Goal: Transaction & Acquisition: Purchase product/service

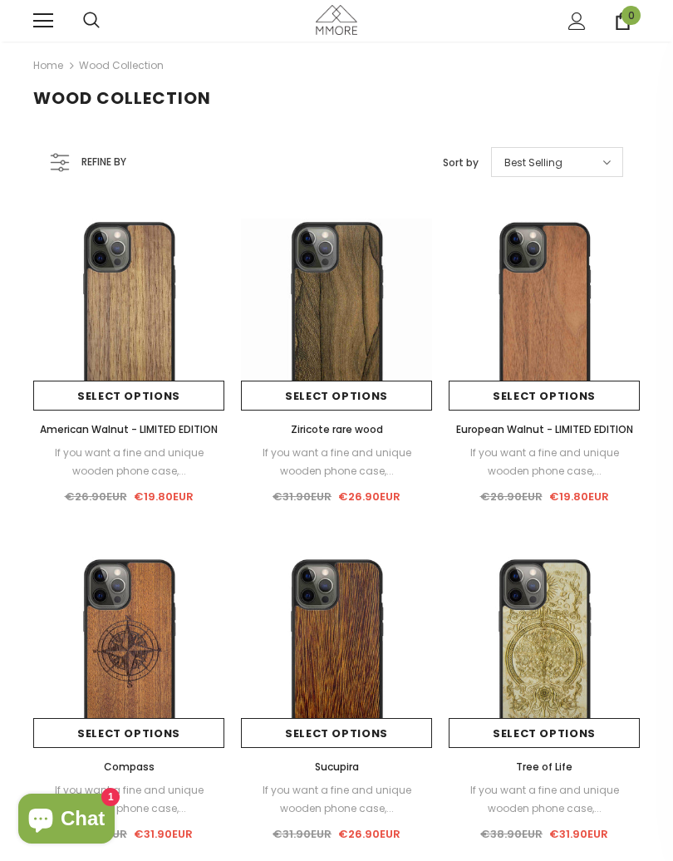
click at [50, 12] on link at bounding box center [43, 21] width 20 height 20
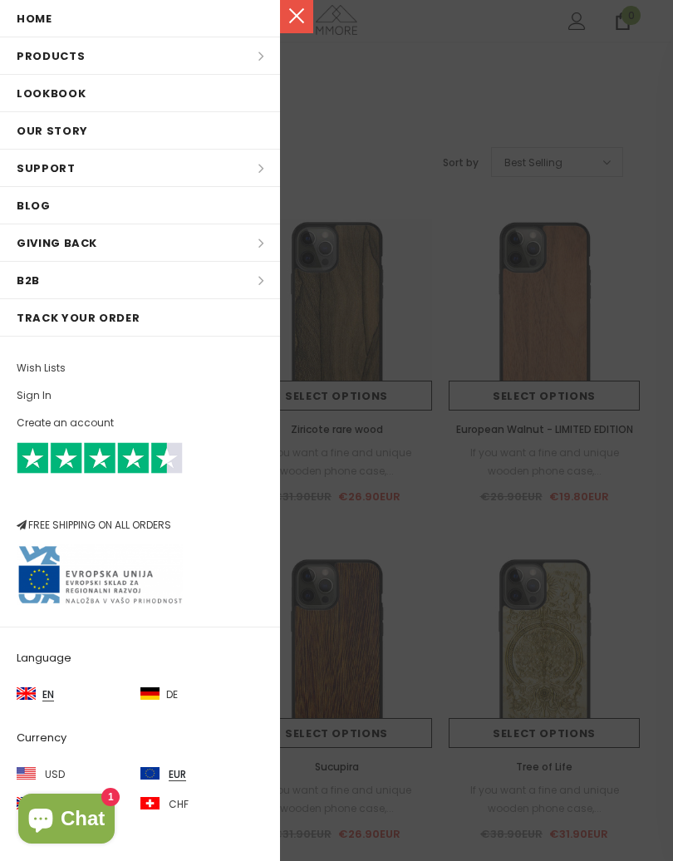
click at [309, 19] on link at bounding box center [296, 16] width 33 height 33
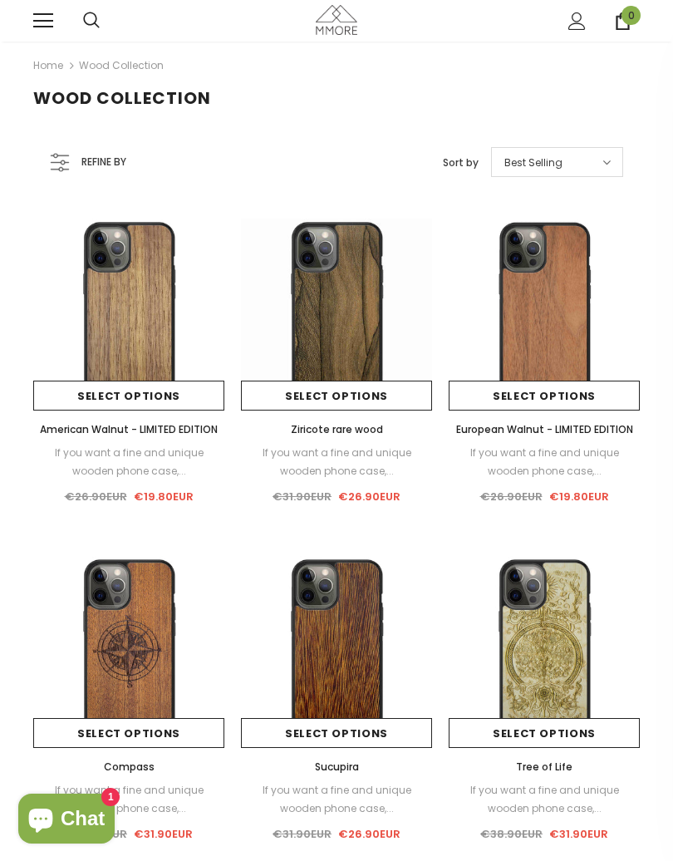
click at [646, 70] on div "Home Wood Collection" at bounding box center [336, 65] width 623 height 47
click at [646, 69] on div "Home Wood Collection" at bounding box center [336, 65] width 623 height 47
click at [661, 89] on div "Wood Collection" at bounding box center [336, 98] width 673 height 21
click at [661, 88] on div "Wood Collection" at bounding box center [336, 98] width 673 height 21
click at [651, 104] on div "Wood Collection" at bounding box center [336, 98] width 673 height 21
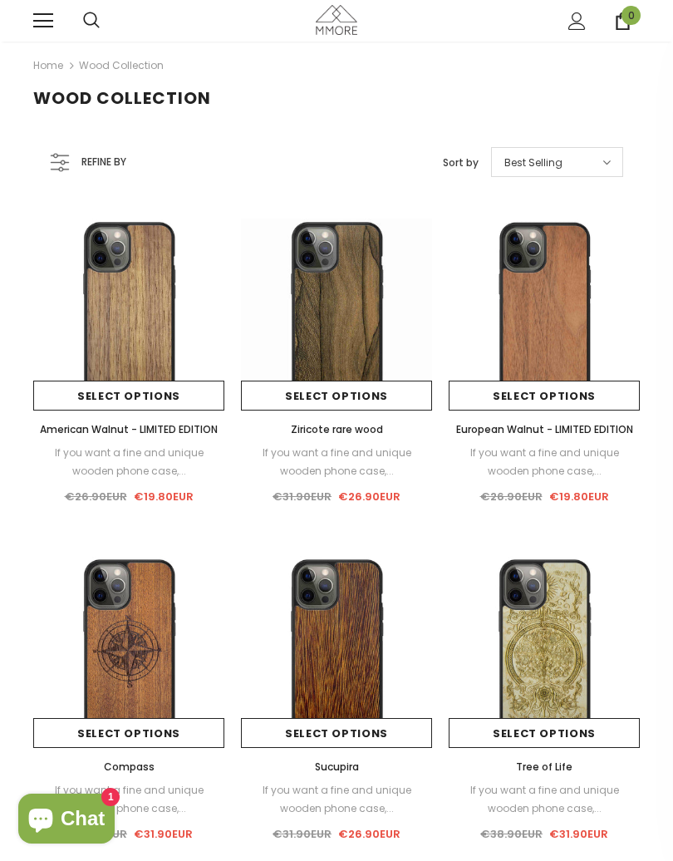
click at [651, 103] on div "Wood Collection" at bounding box center [336, 98] width 673 height 21
click at [660, 101] on div "Wood Collection" at bounding box center [336, 98] width 673 height 21
